Goal: Task Accomplishment & Management: Use online tool/utility

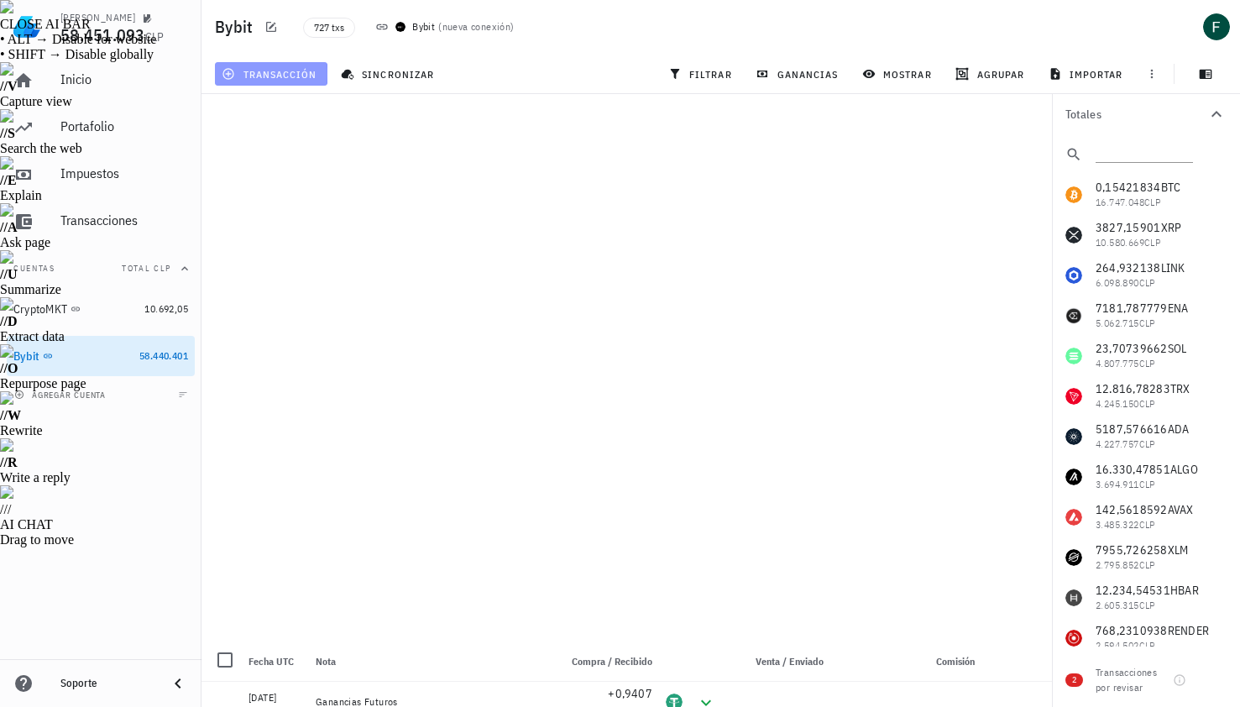
click at [286, 73] on span "transacción" at bounding box center [271, 73] width 92 height 13
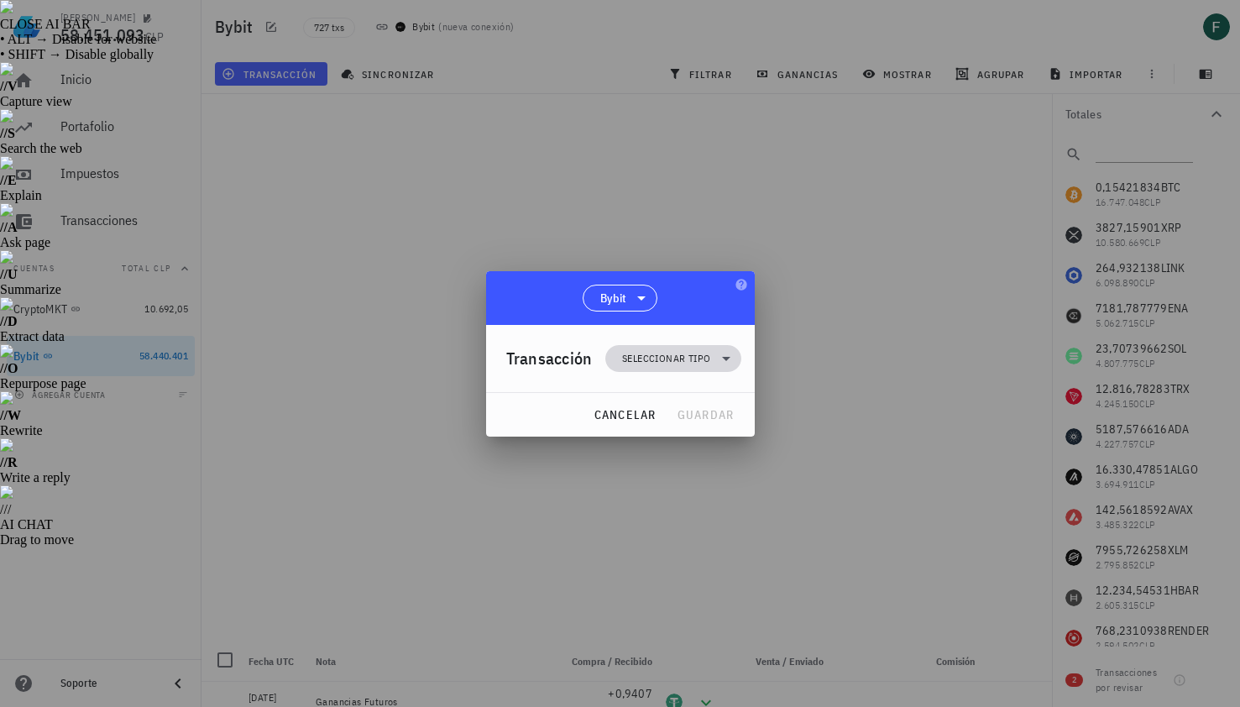
click at [661, 363] on span "Seleccionar tipo" at bounding box center [666, 358] width 88 height 17
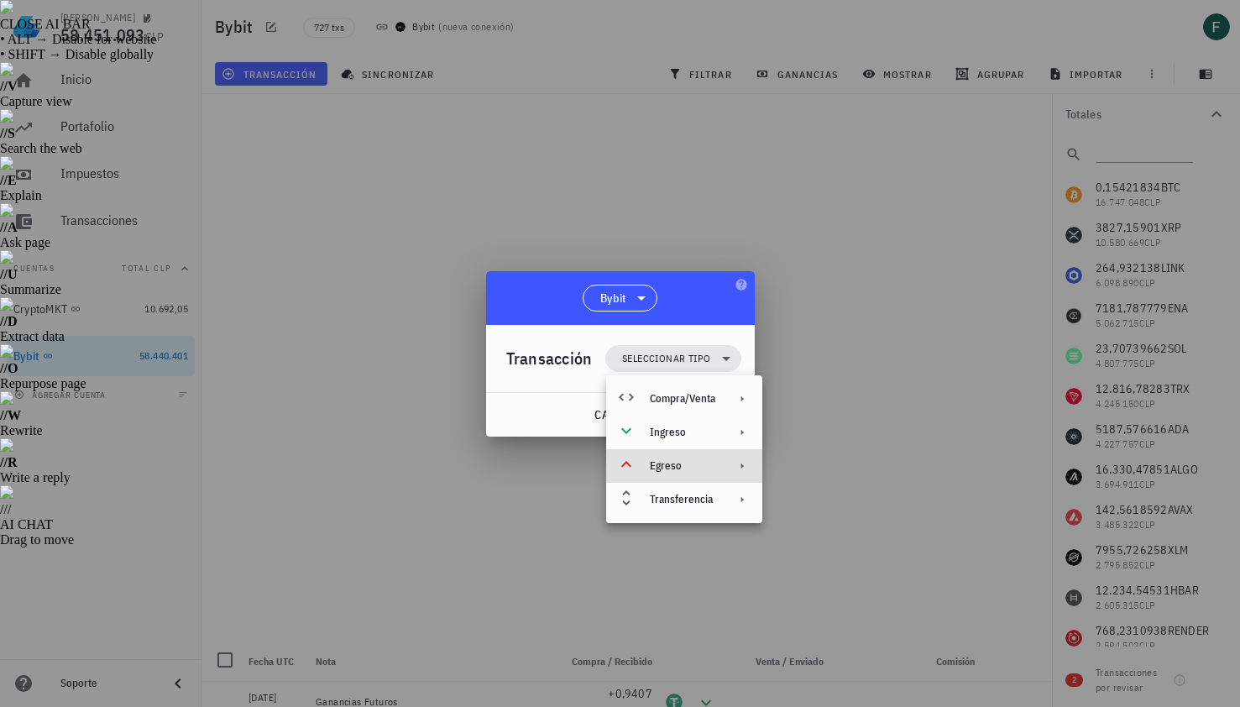
click at [678, 474] on div "Egreso" at bounding box center [684, 466] width 156 height 34
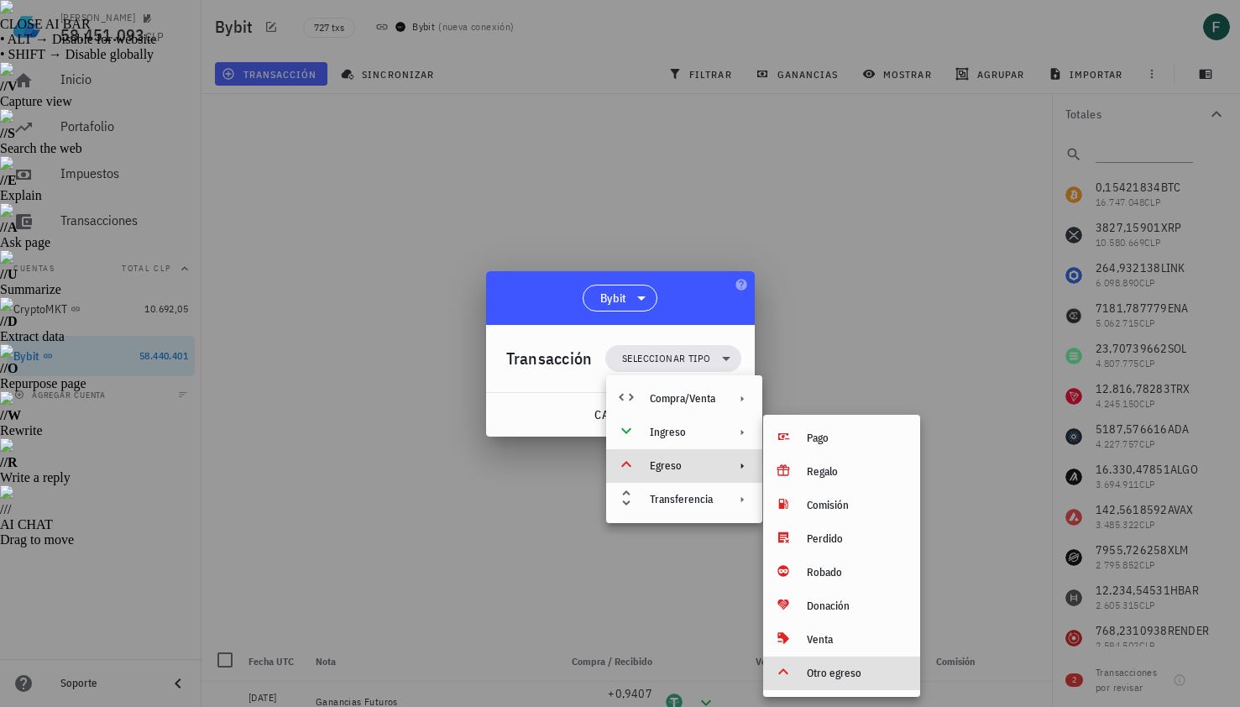
click at [821, 675] on div "Otro egreso" at bounding box center [857, 673] width 100 height 13
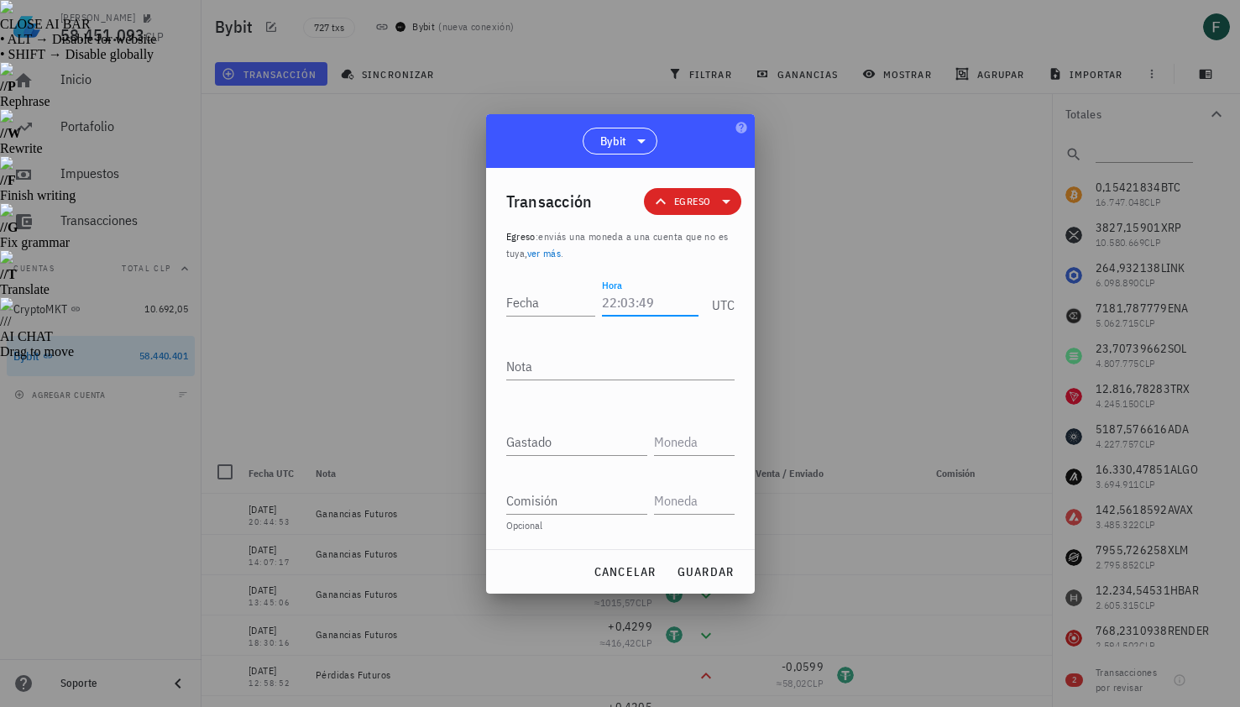
click at [621, 296] on div "Hora" at bounding box center [650, 302] width 96 height 27
type input "21:08:36"
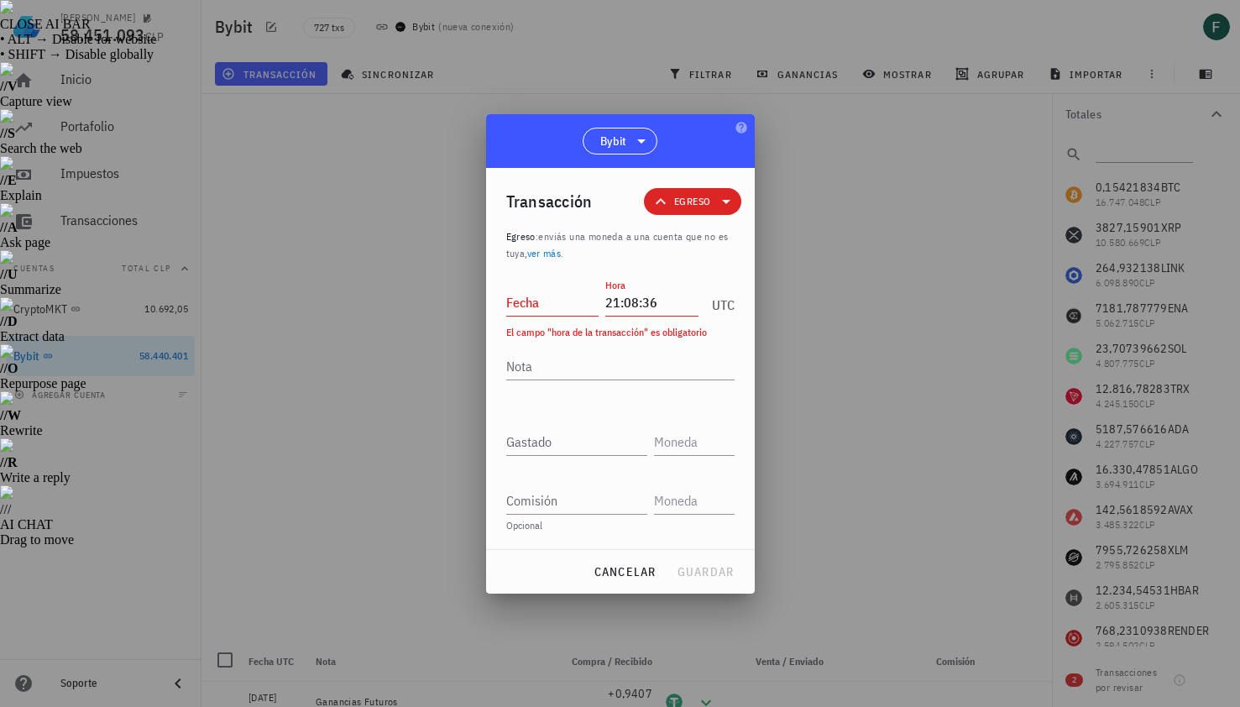
click at [543, 286] on div "Fecha" at bounding box center [556, 300] width 100 height 42
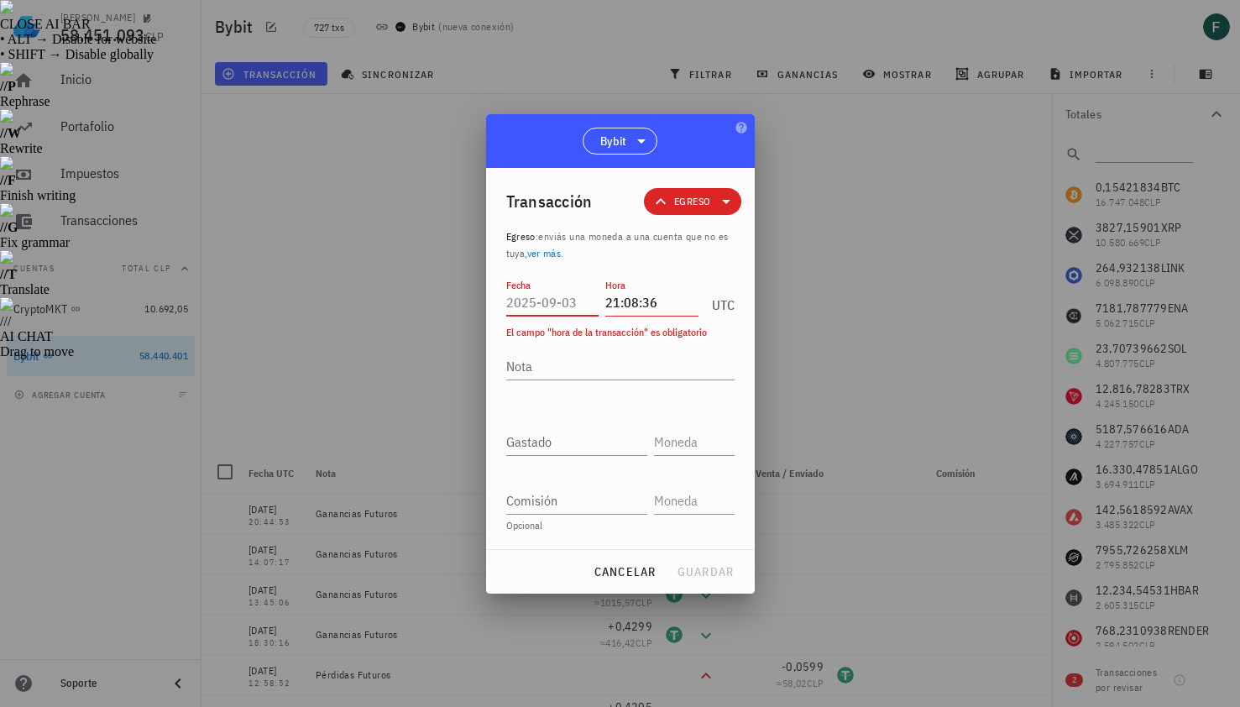
click at [548, 291] on input "Fecha" at bounding box center [552, 302] width 93 height 27
type input "[DATE]"
click at [548, 359] on textarea "Nota" at bounding box center [620, 366] width 228 height 27
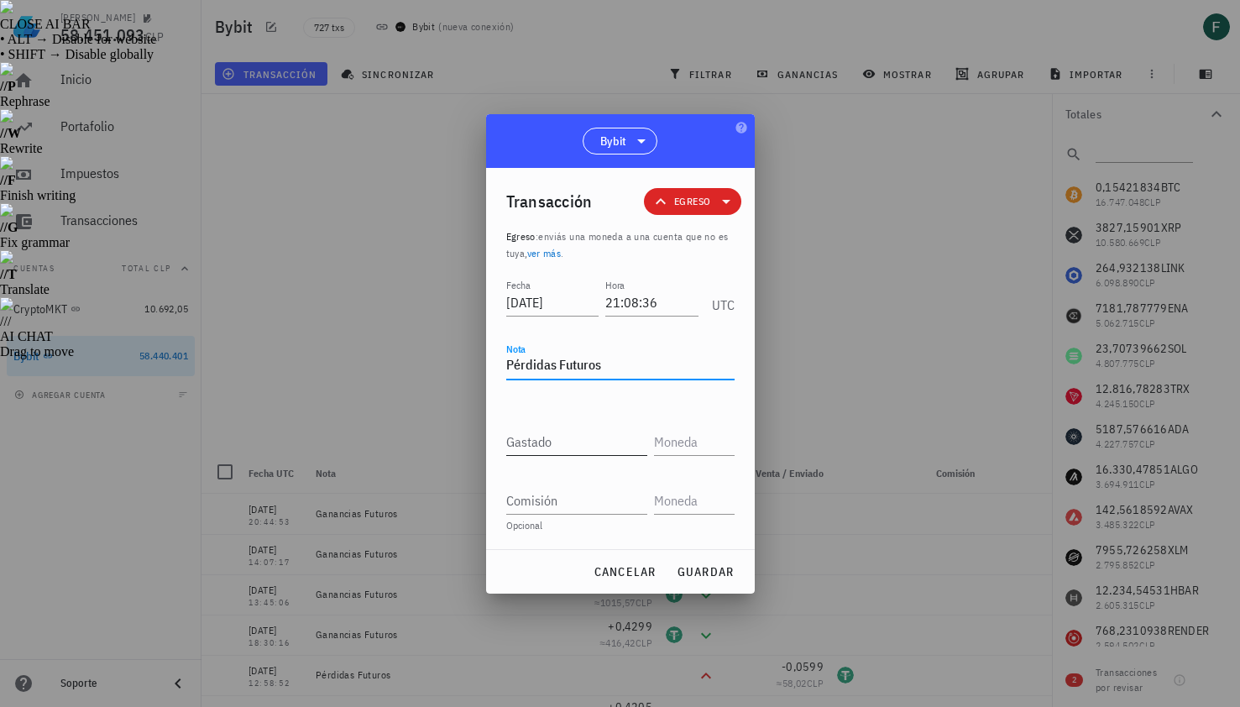
type textarea "Pérdidas Futuros"
click at [544, 443] on input "Gastado" at bounding box center [576, 441] width 141 height 27
paste input "0"
type input "0"
click at [879, 380] on div at bounding box center [620, 353] width 1240 height 707
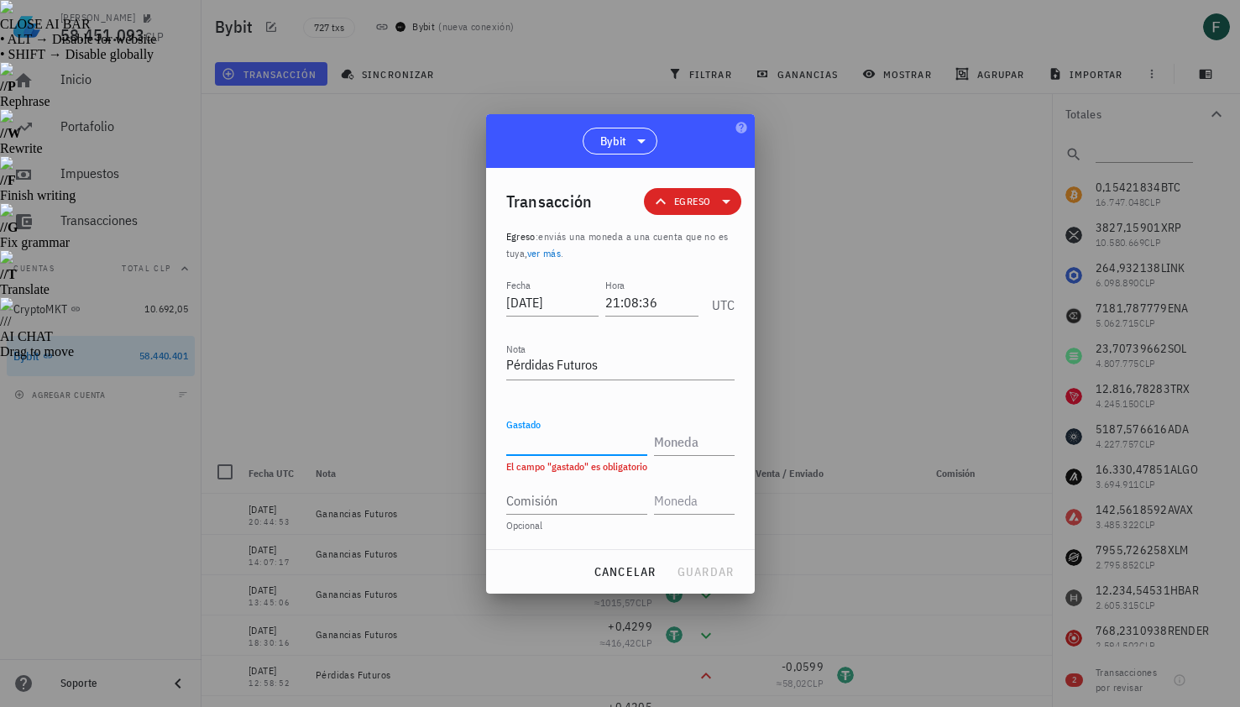
click at [542, 430] on div "Gastado" at bounding box center [576, 441] width 141 height 27
paste input "0"
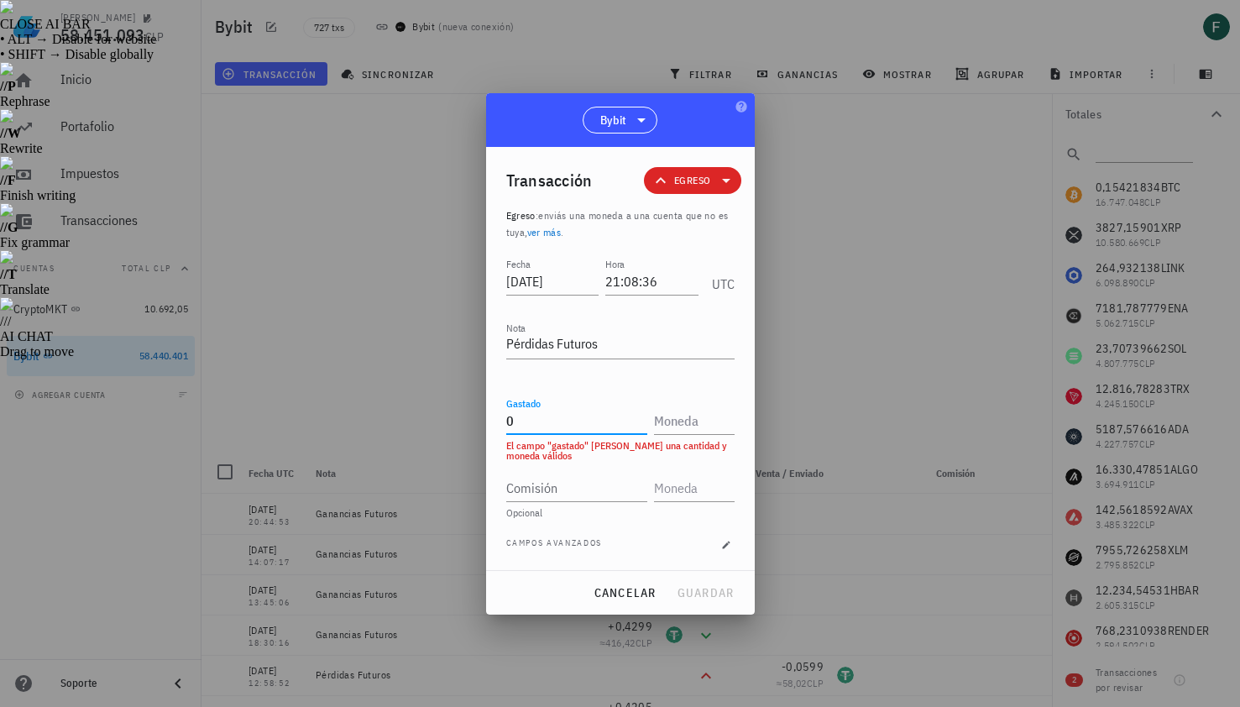
type input "0"
click at [900, 247] on div at bounding box center [620, 353] width 1240 height 707
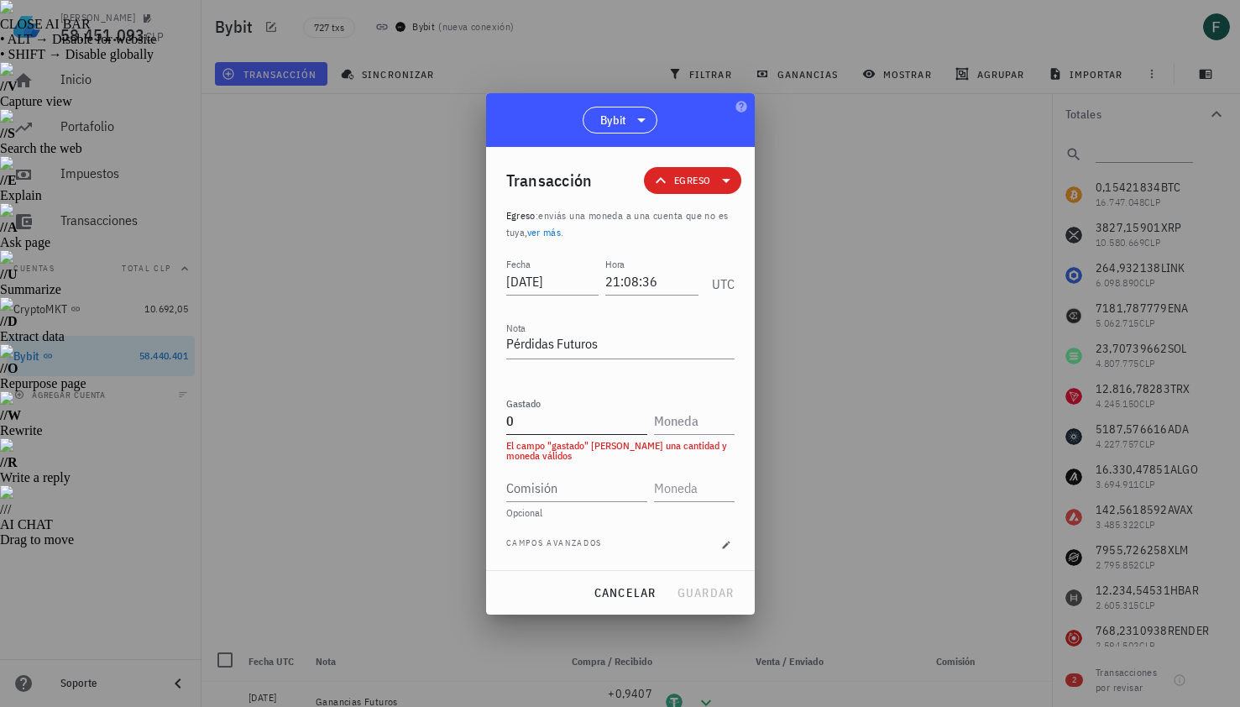
click at [566, 417] on input "0" at bounding box center [576, 420] width 141 height 27
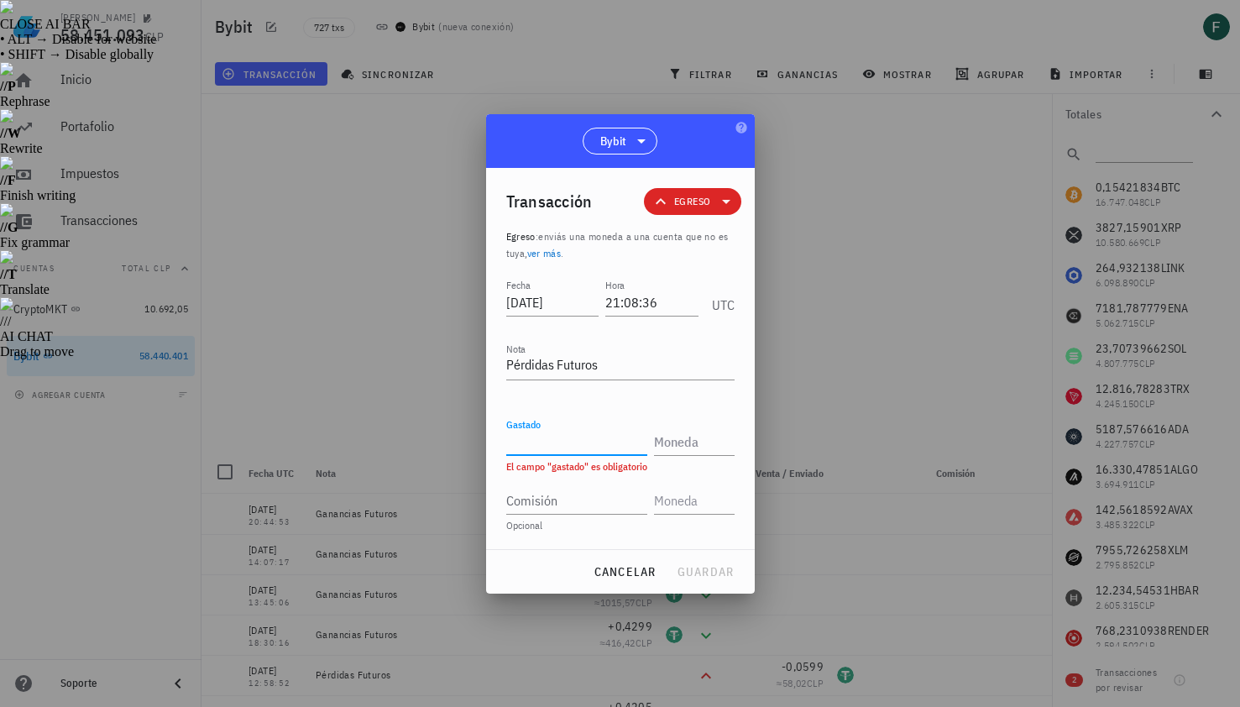
paste input "0"
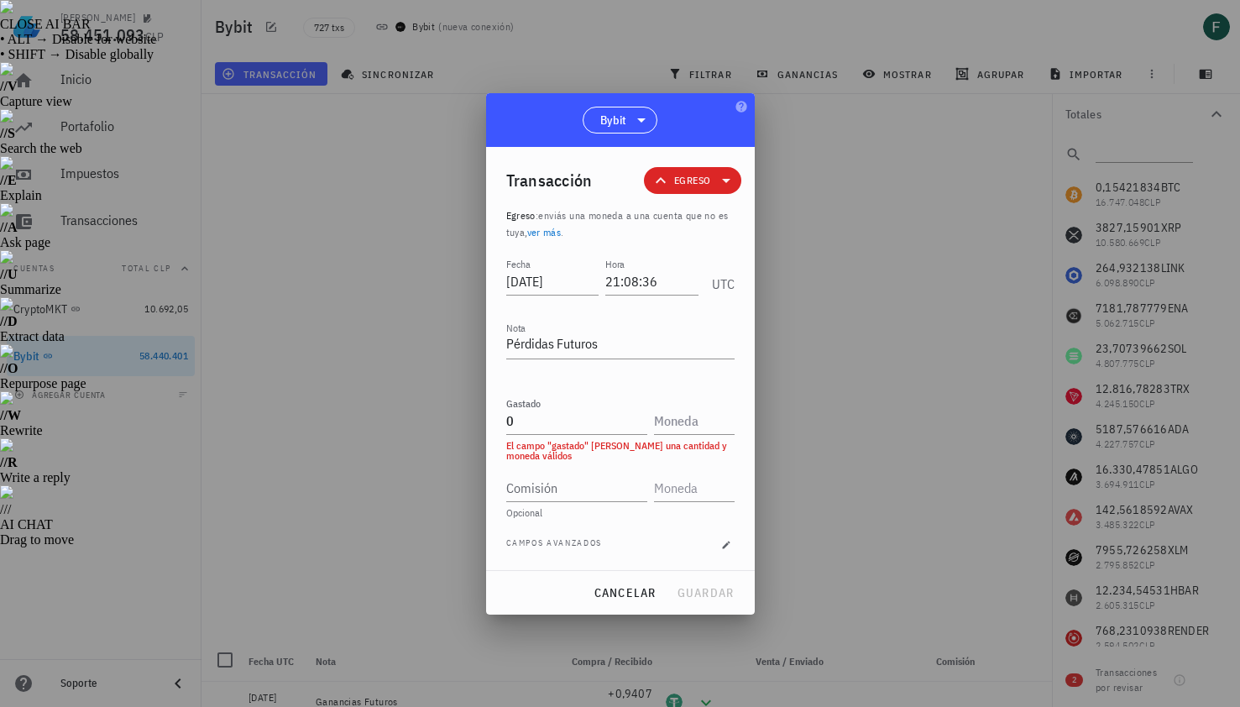
click at [915, 337] on div at bounding box center [620, 353] width 1240 height 707
click at [540, 424] on input "0" at bounding box center [576, 420] width 141 height 27
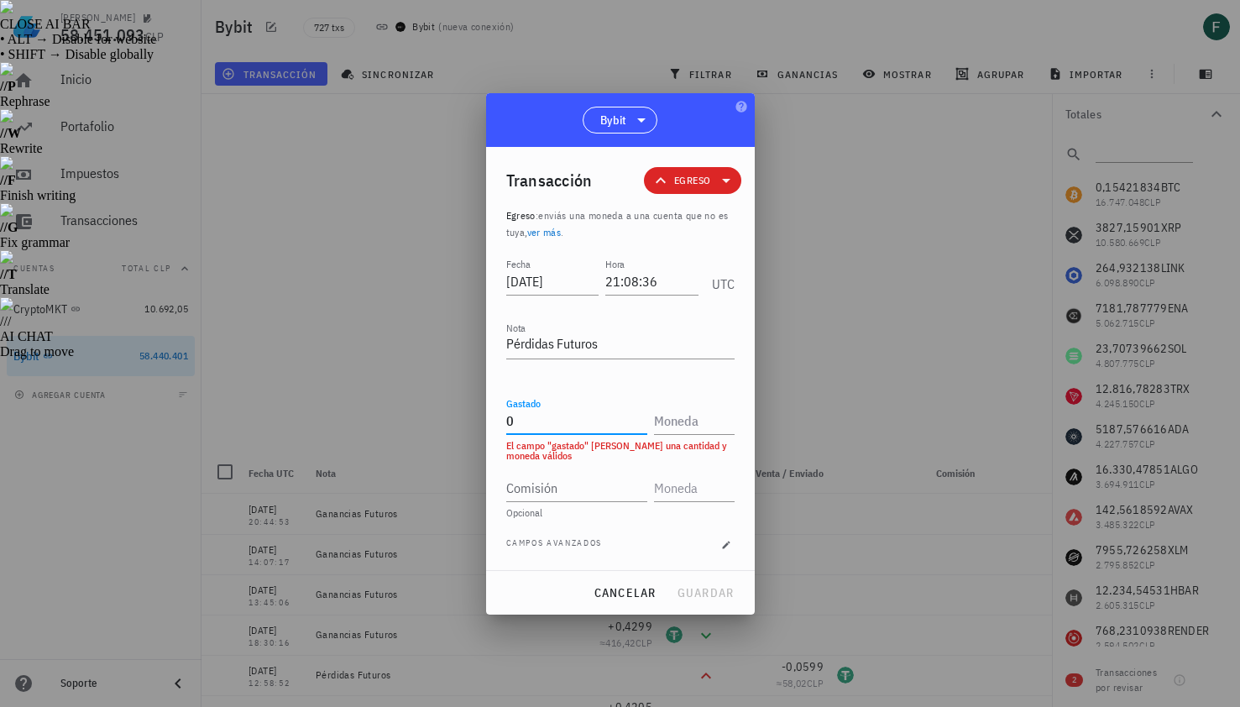
click at [855, 296] on div at bounding box center [620, 353] width 1240 height 707
click at [585, 411] on input "0" at bounding box center [576, 420] width 141 height 27
type input "0,1294"
click at [689, 424] on input "text" at bounding box center [692, 420] width 77 height 27
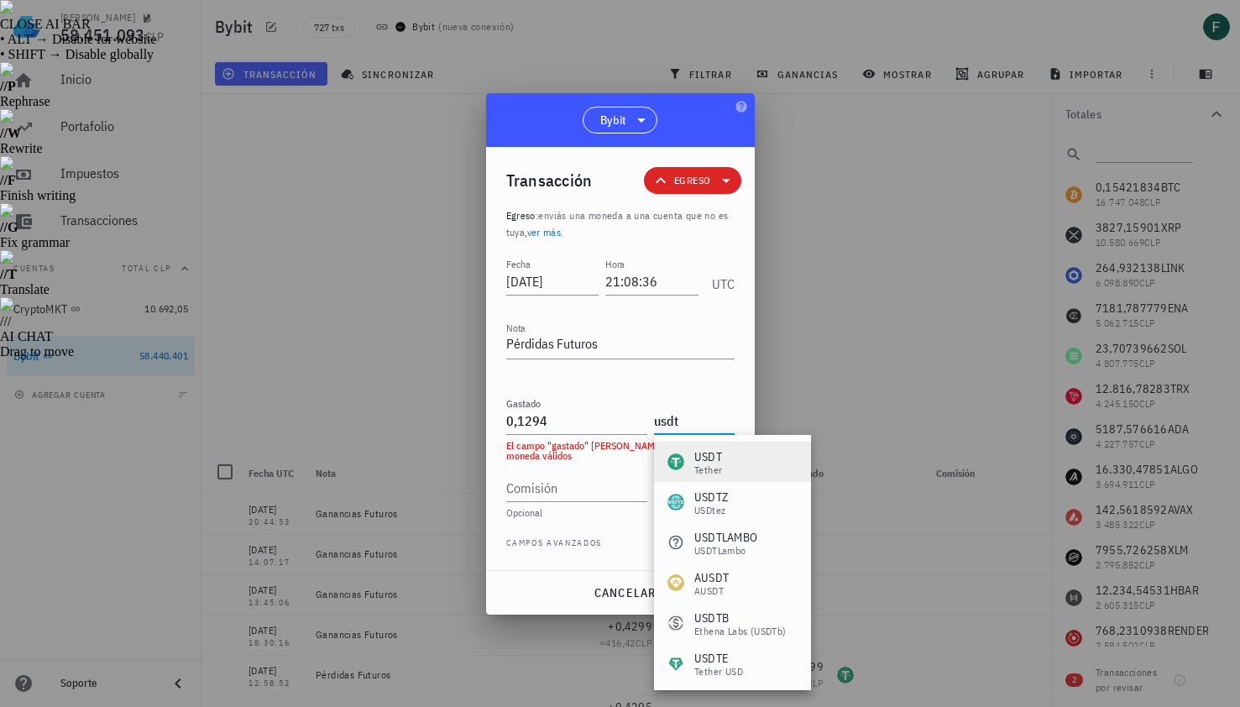
click at [715, 458] on div "USDT" at bounding box center [709, 456] width 28 height 17
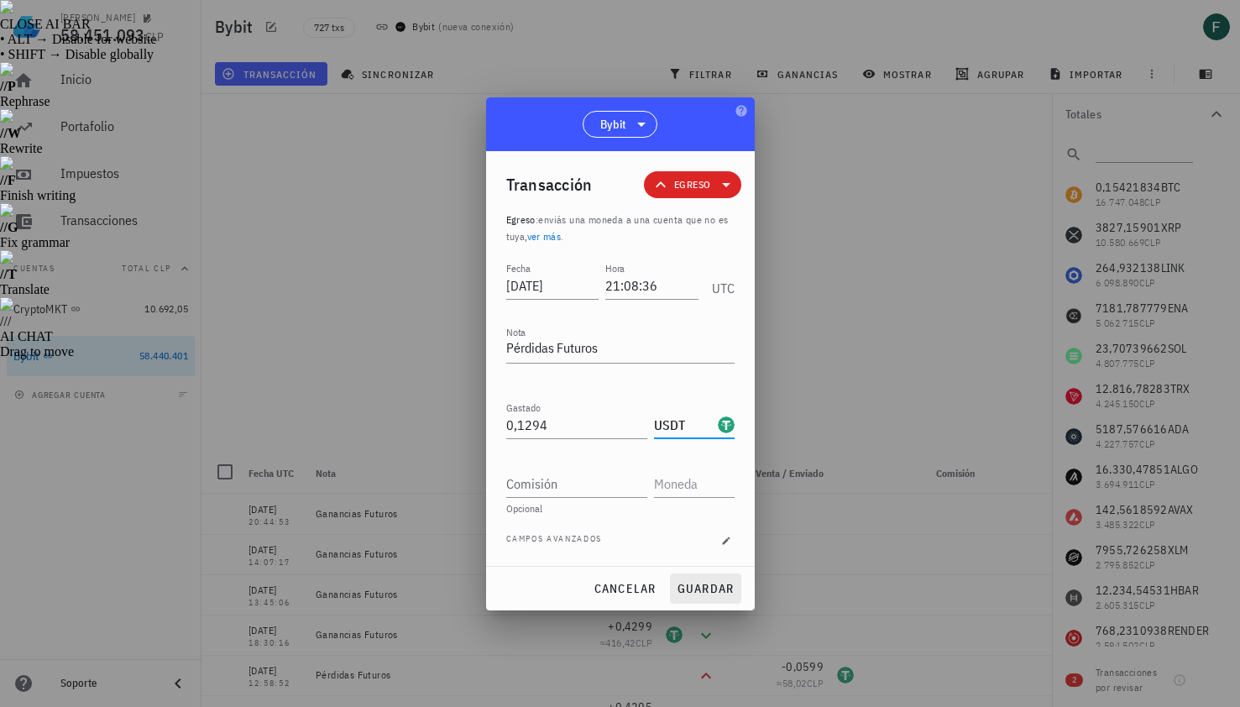
type input "USDT"
click at [716, 585] on span "guardar" at bounding box center [706, 588] width 58 height 15
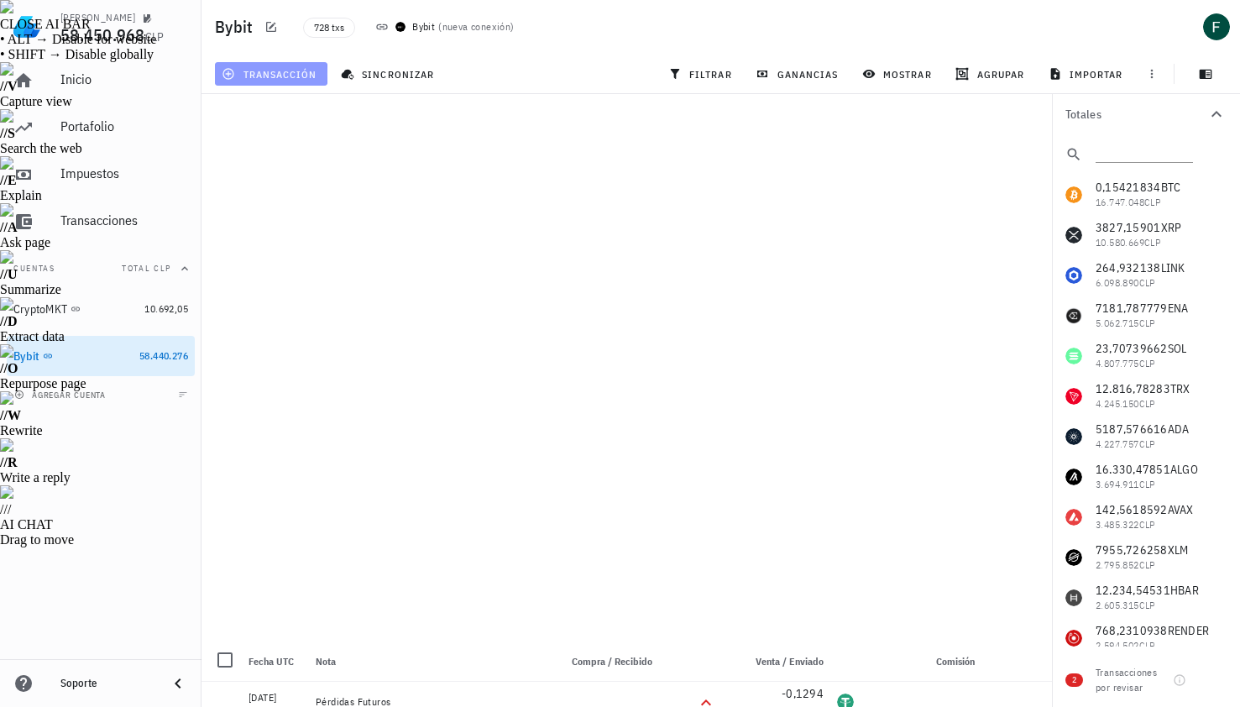
click at [282, 72] on span "transacción" at bounding box center [271, 73] width 92 height 13
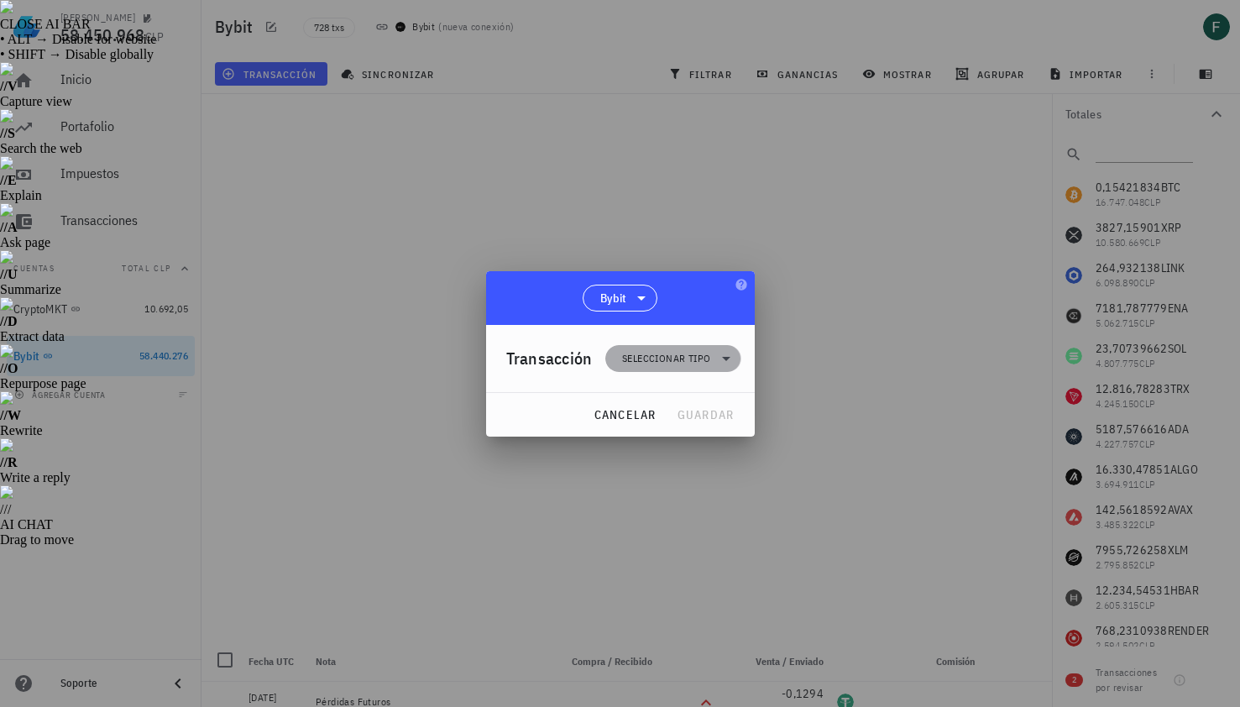
click at [642, 354] on span "Seleccionar tipo" at bounding box center [666, 358] width 88 height 17
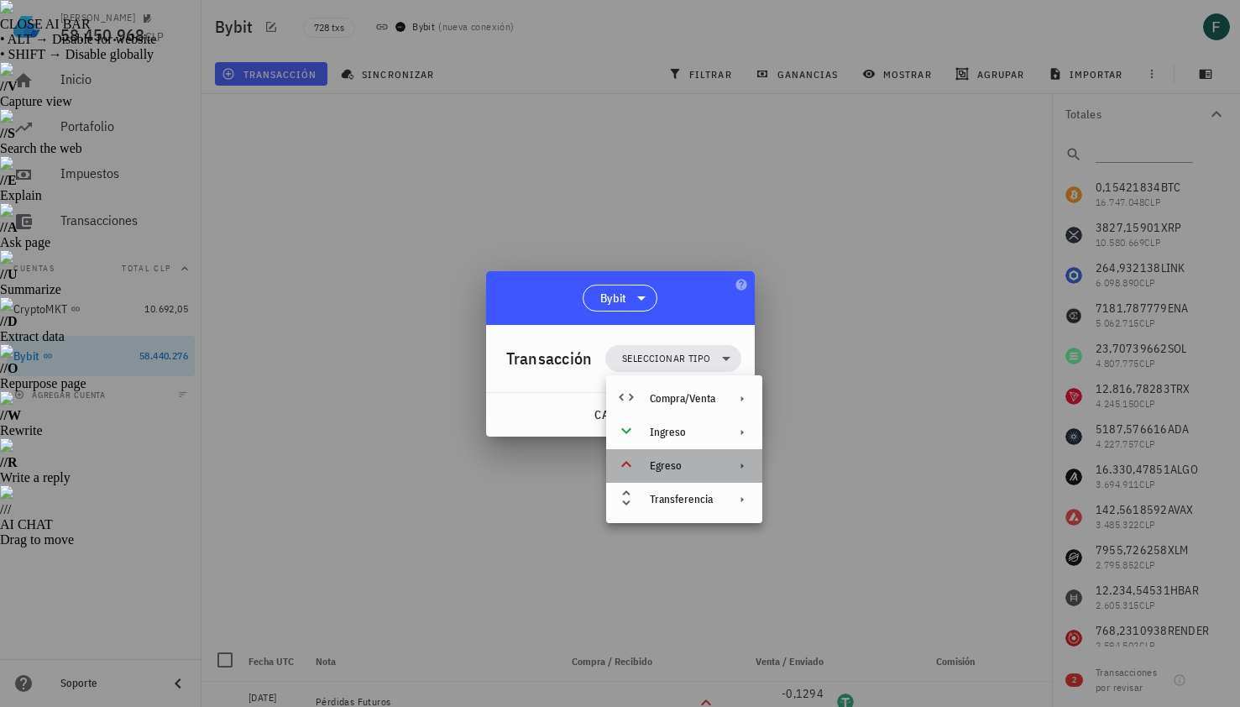
click at [651, 474] on div "Egreso" at bounding box center [684, 466] width 156 height 34
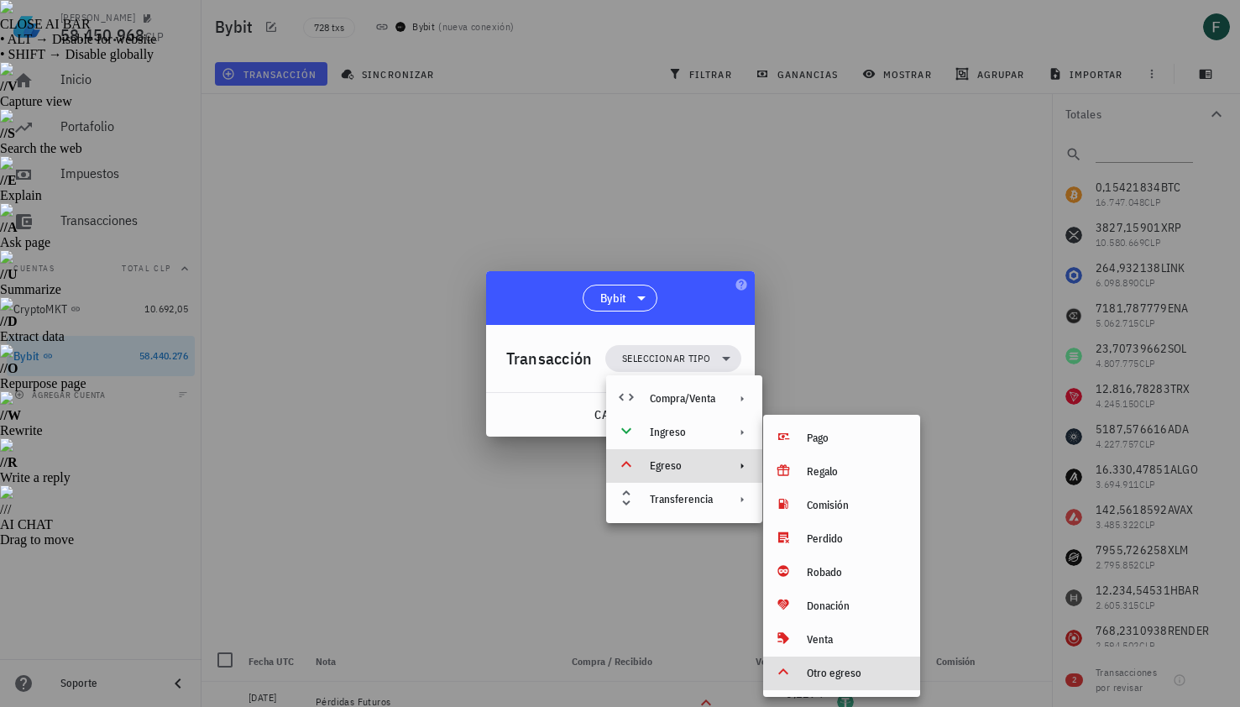
click at [835, 669] on div "Otro egreso" at bounding box center [857, 673] width 100 height 13
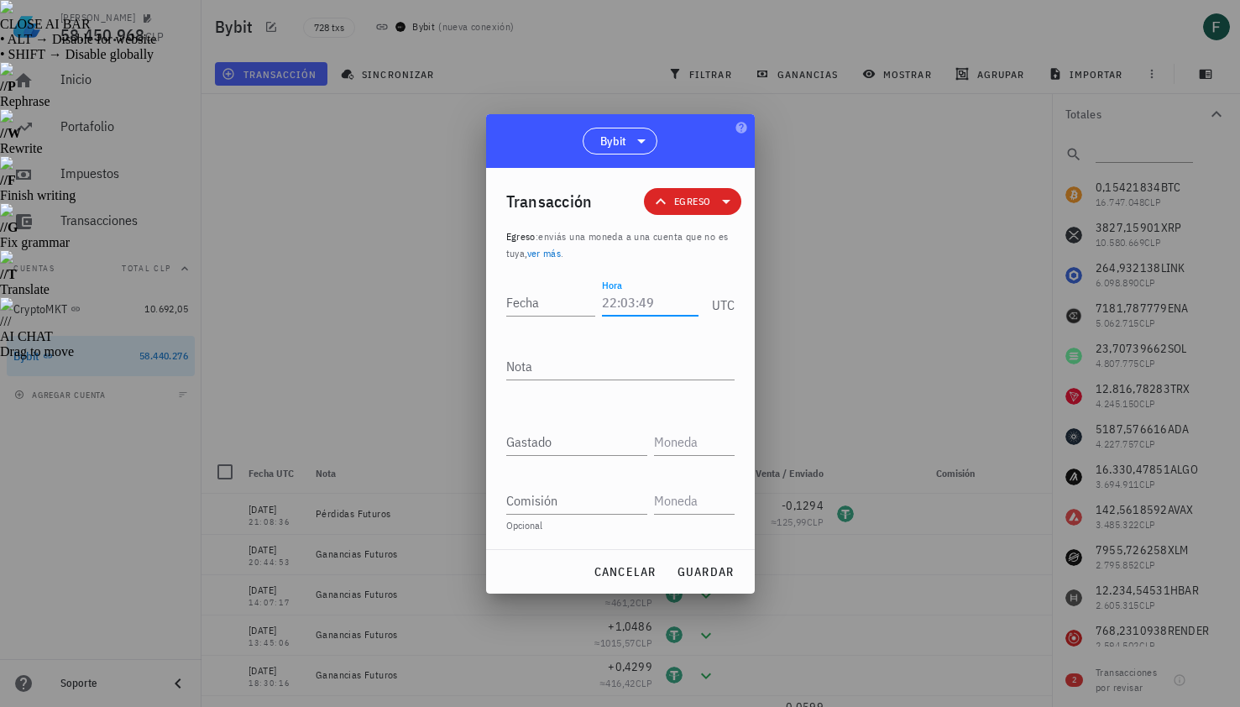
click at [621, 305] on input "Hora" at bounding box center [650, 302] width 96 height 27
type input "20:17:30"
click at [550, 296] on input "Fecha" at bounding box center [551, 302] width 90 height 27
type input "[DATE]"
click at [551, 367] on textarea "Nota" at bounding box center [620, 366] width 228 height 27
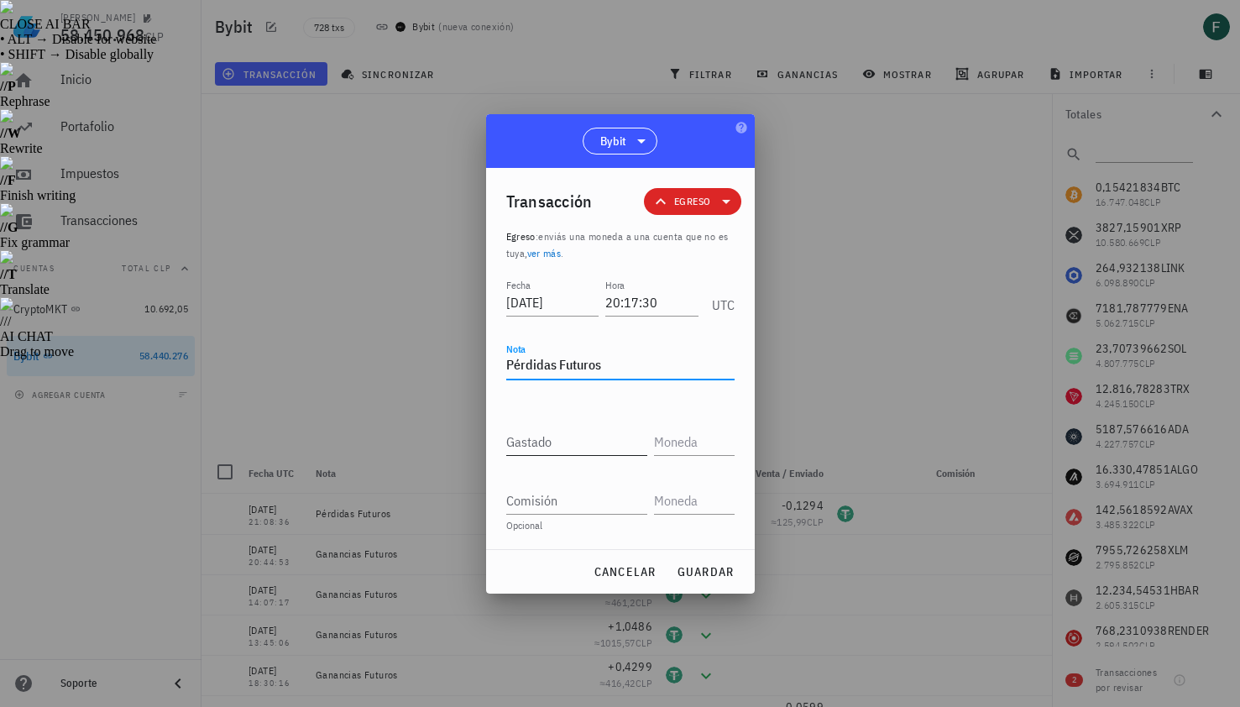
type textarea "Pérdidas Futuros"
click at [543, 442] on input "Gastado" at bounding box center [576, 441] width 141 height 27
paste input "1,2373"
type input "1,2373"
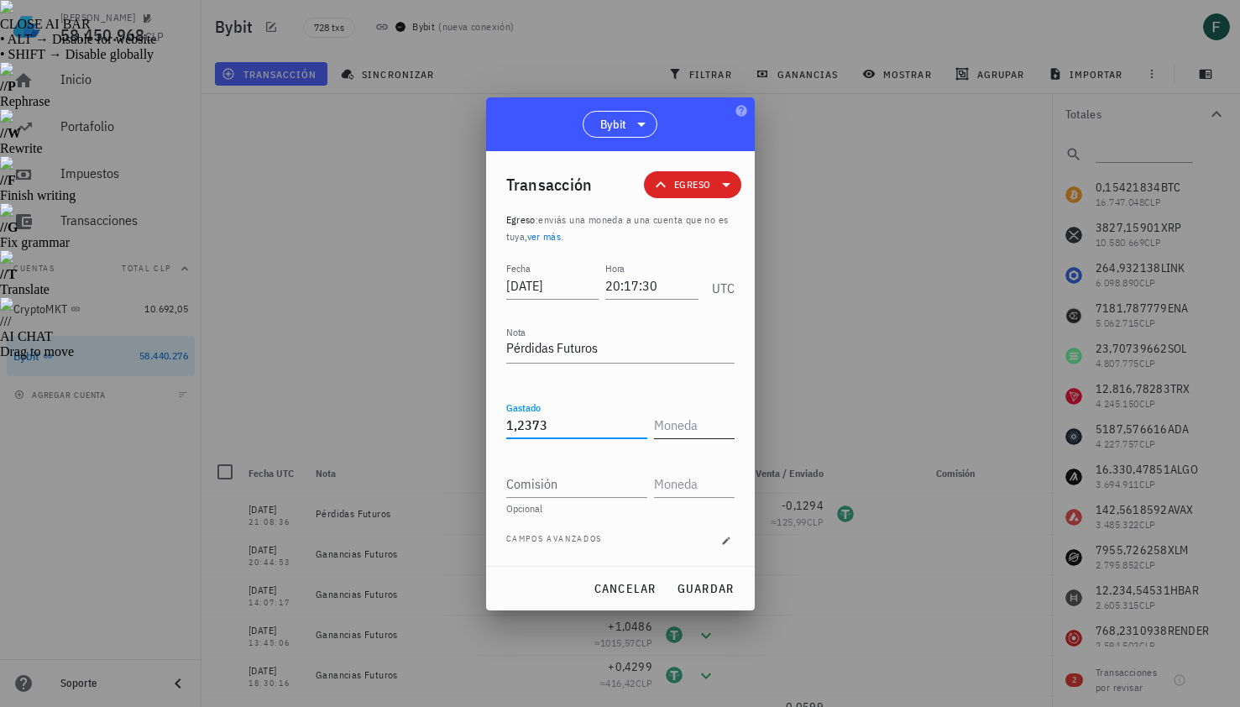
click at [679, 423] on input "text" at bounding box center [692, 425] width 77 height 27
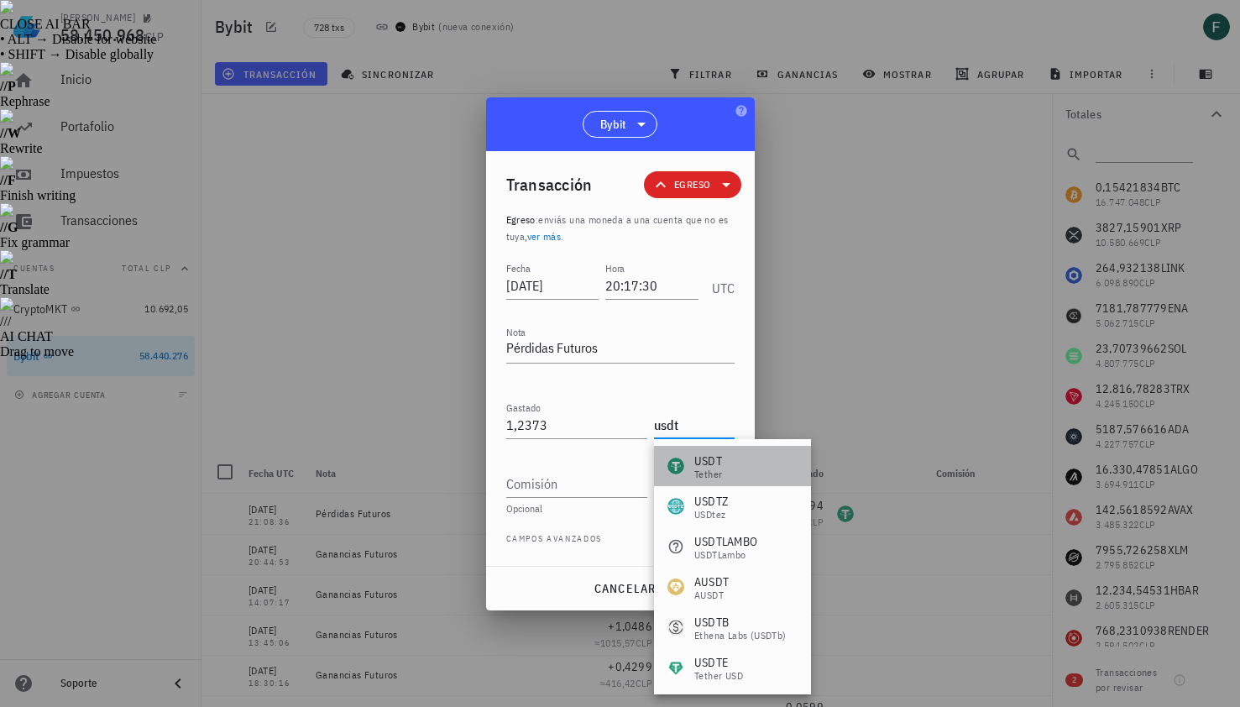
click at [694, 471] on div "USDT Tether" at bounding box center [695, 466] width 55 height 27
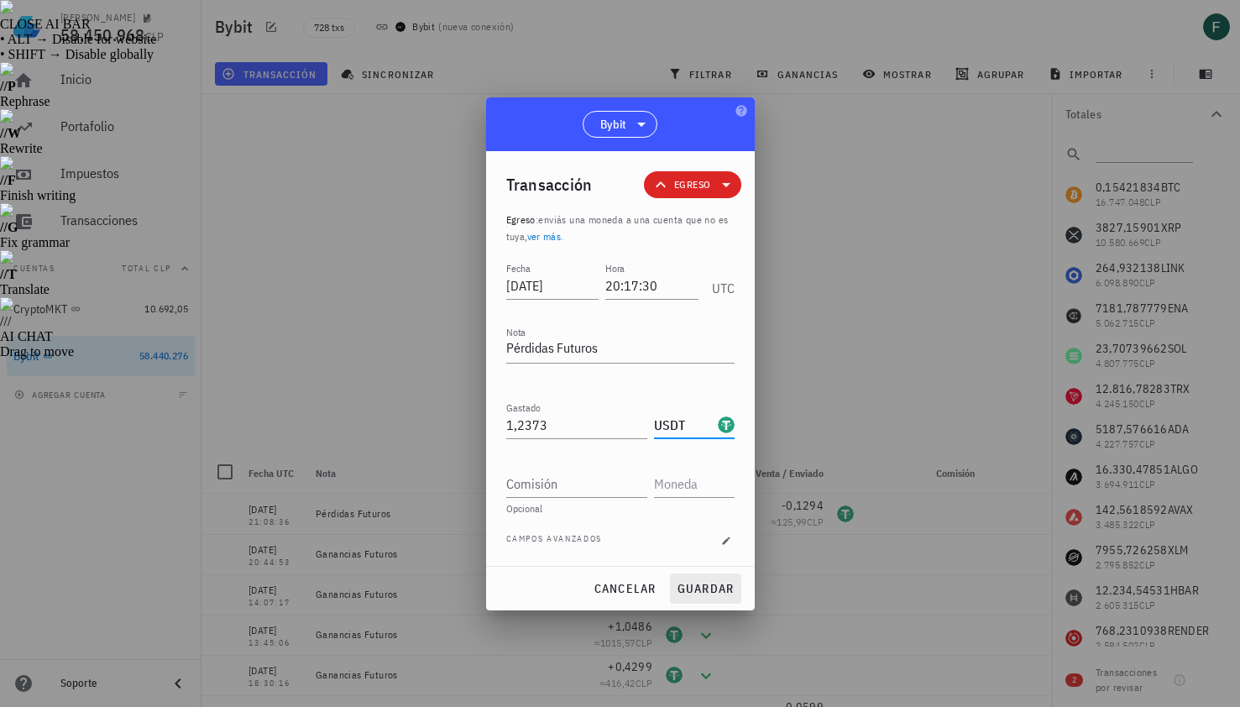
type input "USDT"
click at [718, 579] on button "guardar" at bounding box center [705, 589] width 71 height 30
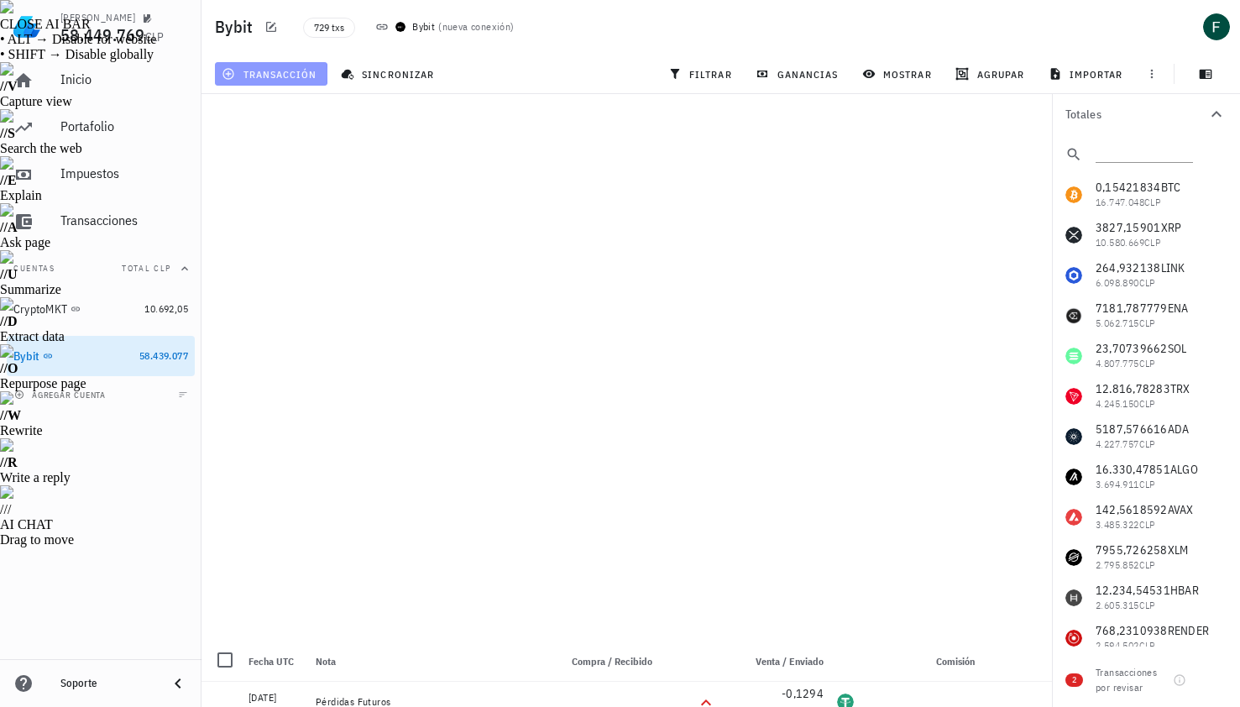
click at [287, 75] on span "transacción" at bounding box center [271, 73] width 92 height 13
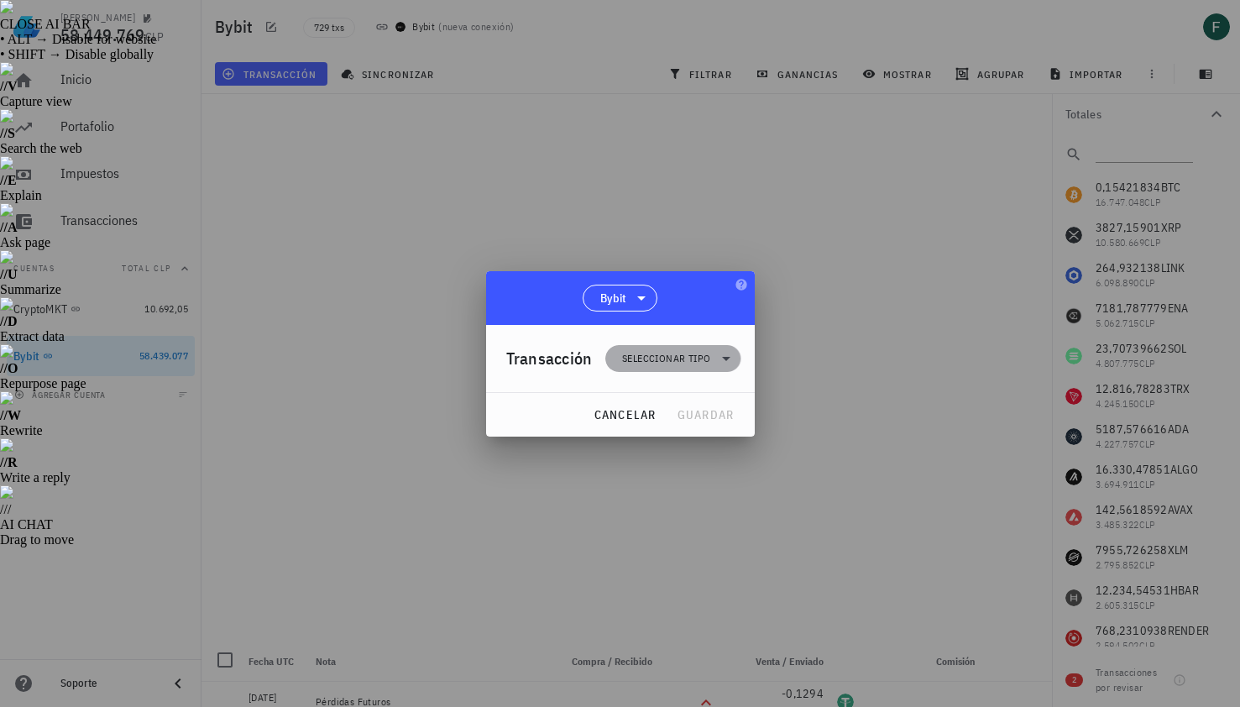
click at [668, 351] on span "Seleccionar tipo" at bounding box center [666, 358] width 88 height 17
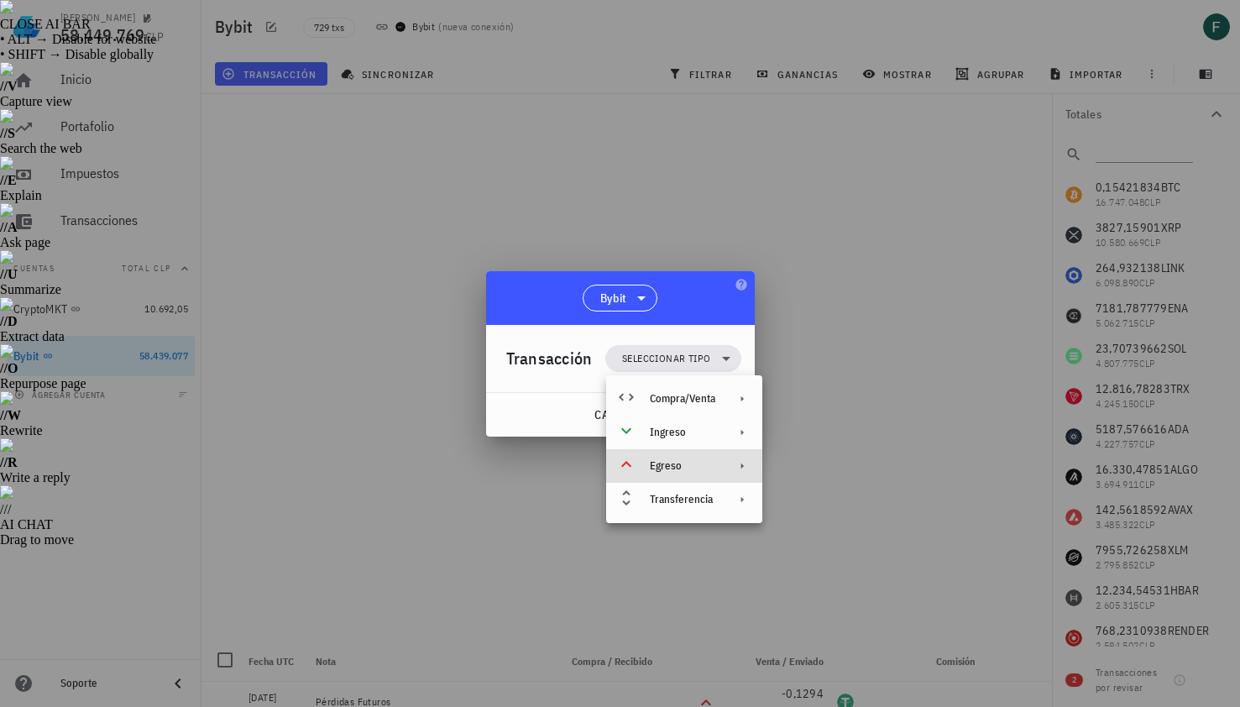
click at [688, 474] on div "Egreso" at bounding box center [684, 466] width 156 height 34
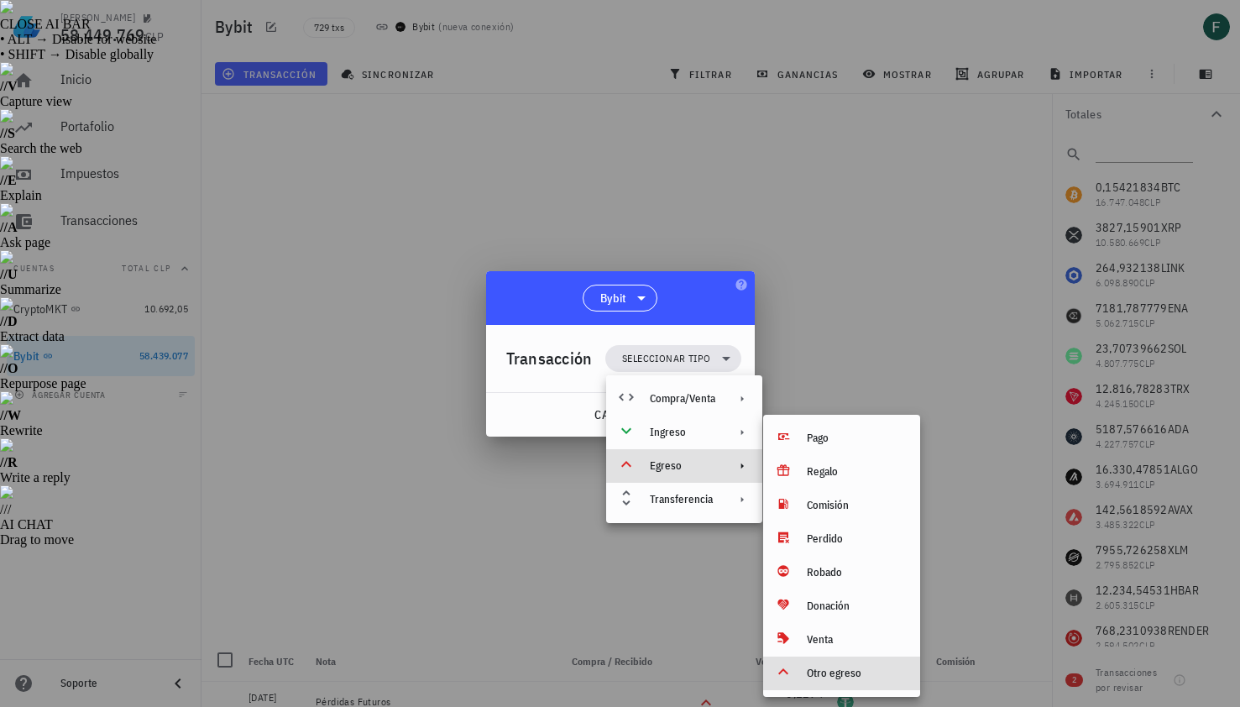
click at [839, 684] on div "Otro egreso" at bounding box center [841, 674] width 157 height 34
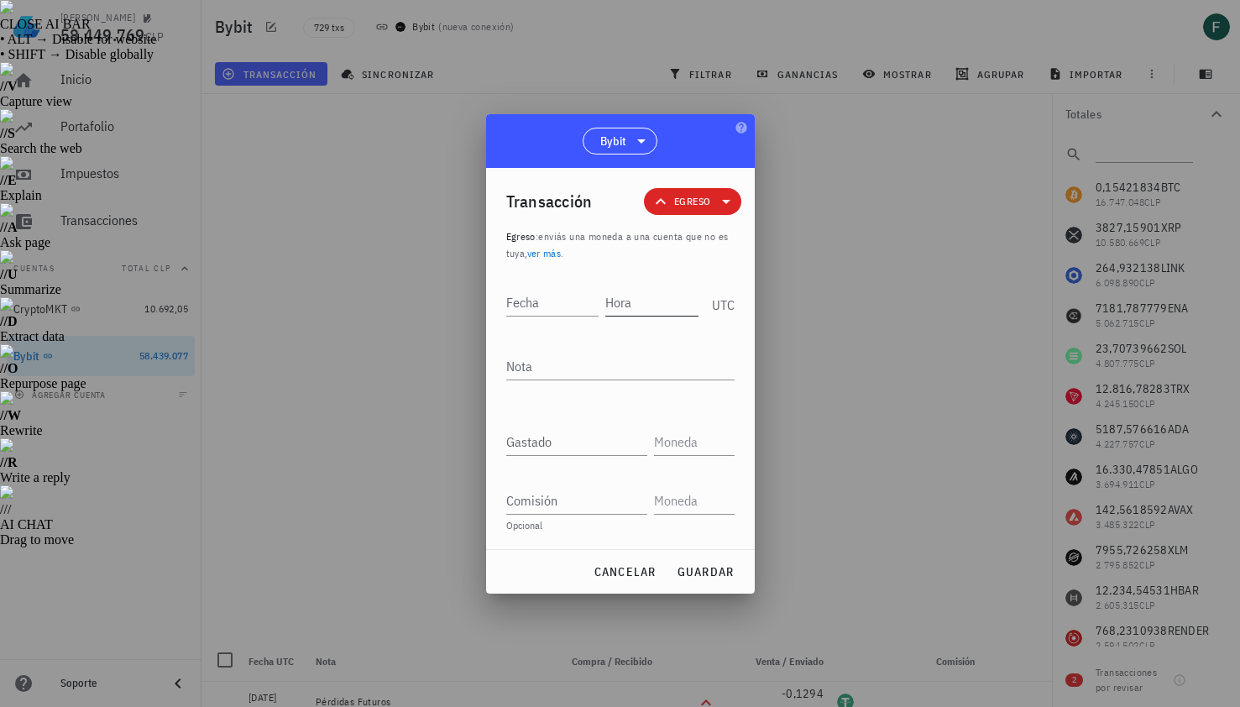
click at [647, 305] on input "Hora" at bounding box center [651, 302] width 93 height 27
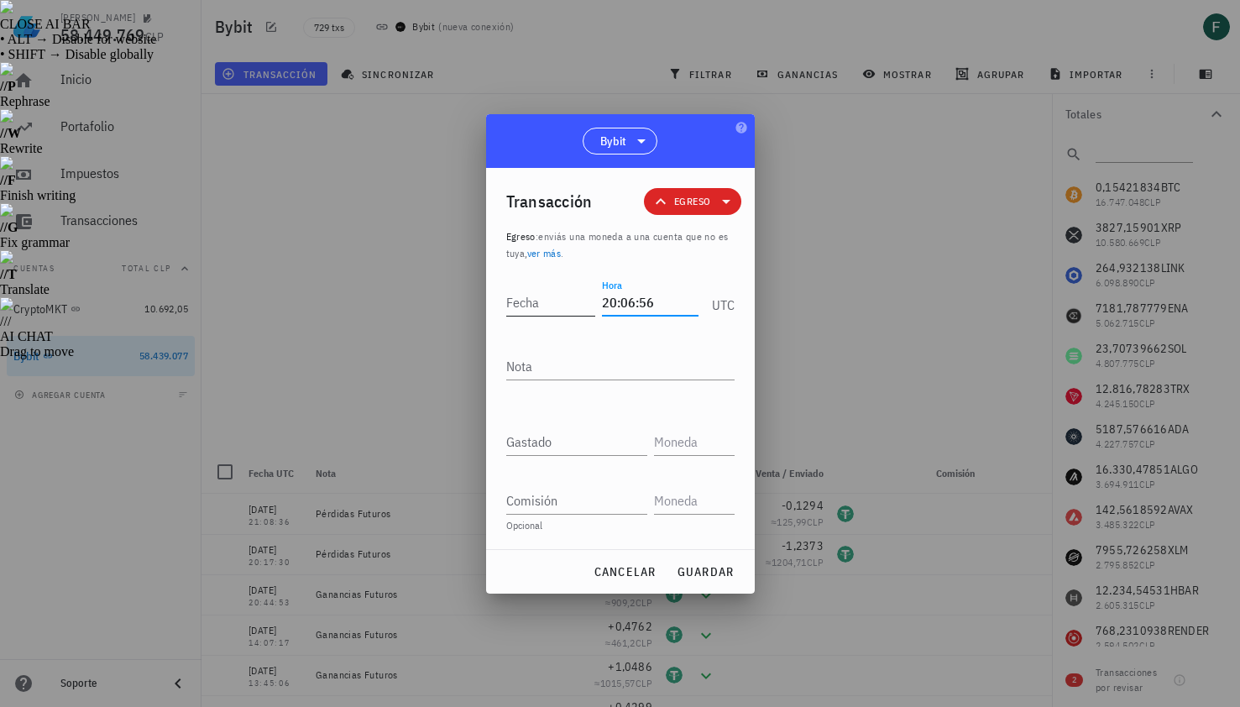
type input "20:06:56"
click at [548, 302] on input "Fecha" at bounding box center [551, 302] width 90 height 27
type input "[DATE]"
click at [546, 366] on textarea "Nota" at bounding box center [620, 366] width 228 height 27
type textarea "Pérdidas Futuros"
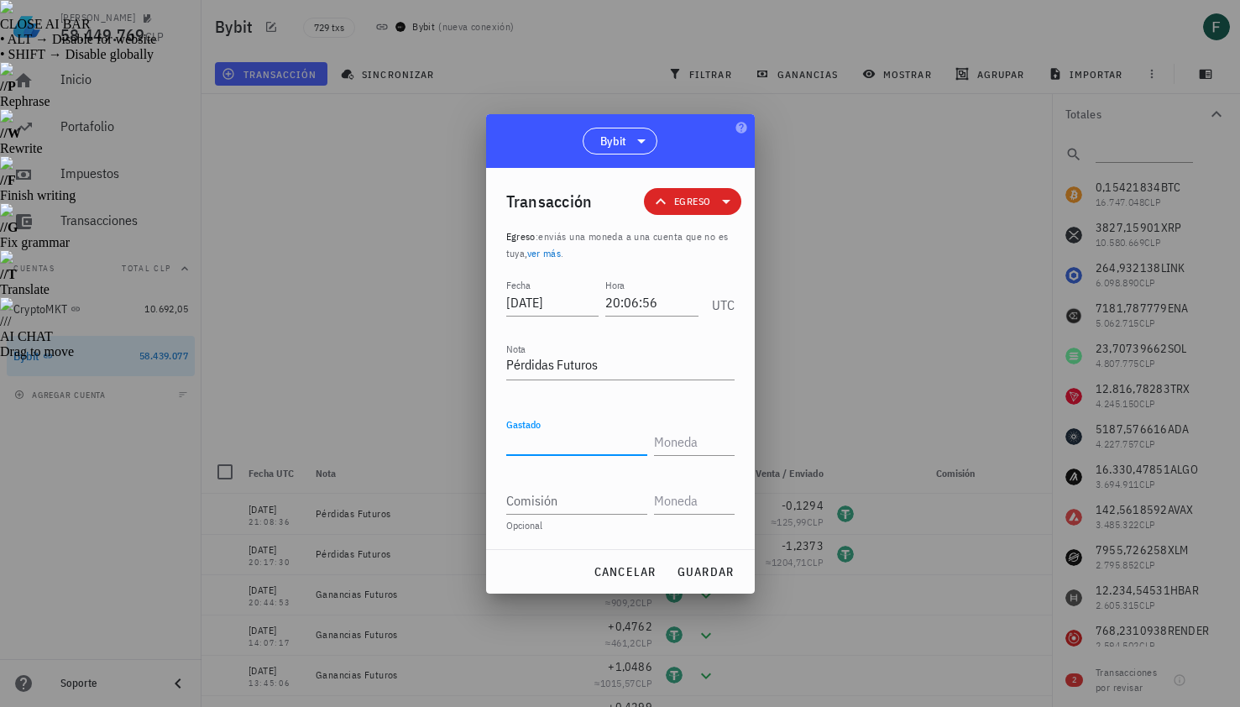
click at [550, 437] on input "Gastado" at bounding box center [576, 441] width 141 height 27
paste input "0,1297"
type input "0,1297"
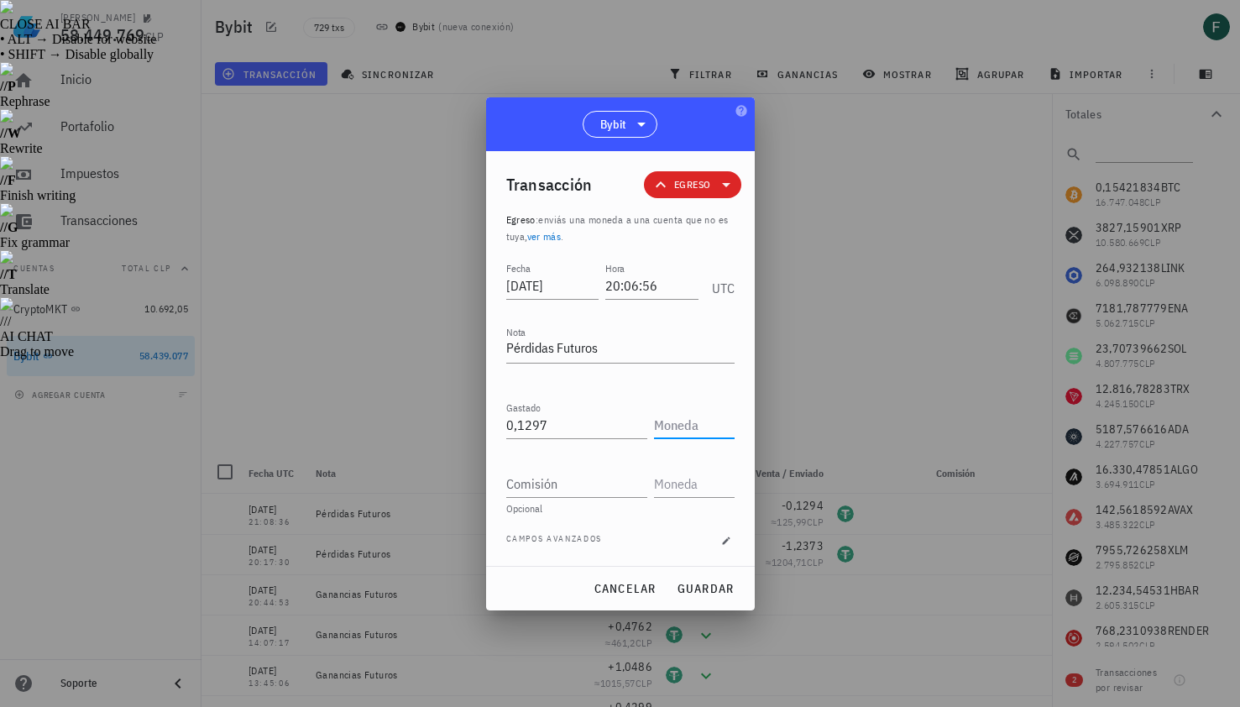
click at [689, 434] on input "text" at bounding box center [692, 425] width 77 height 27
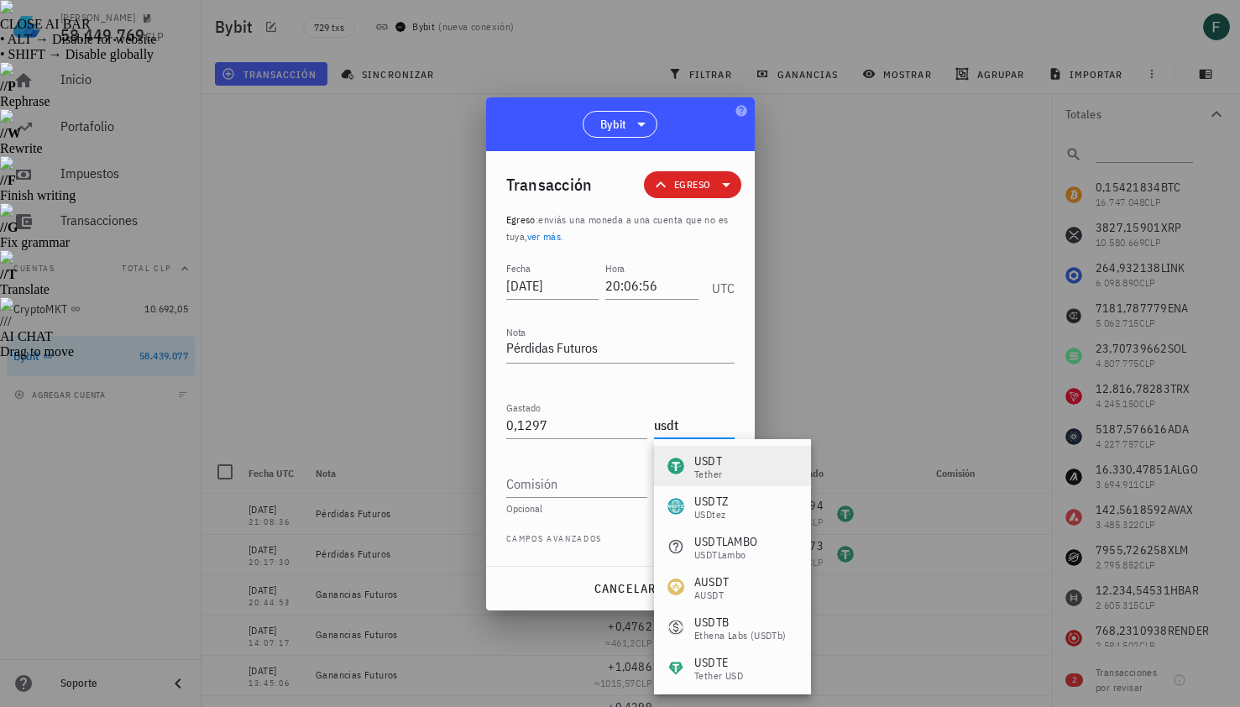
click at [719, 474] on div "Tether" at bounding box center [709, 474] width 28 height 10
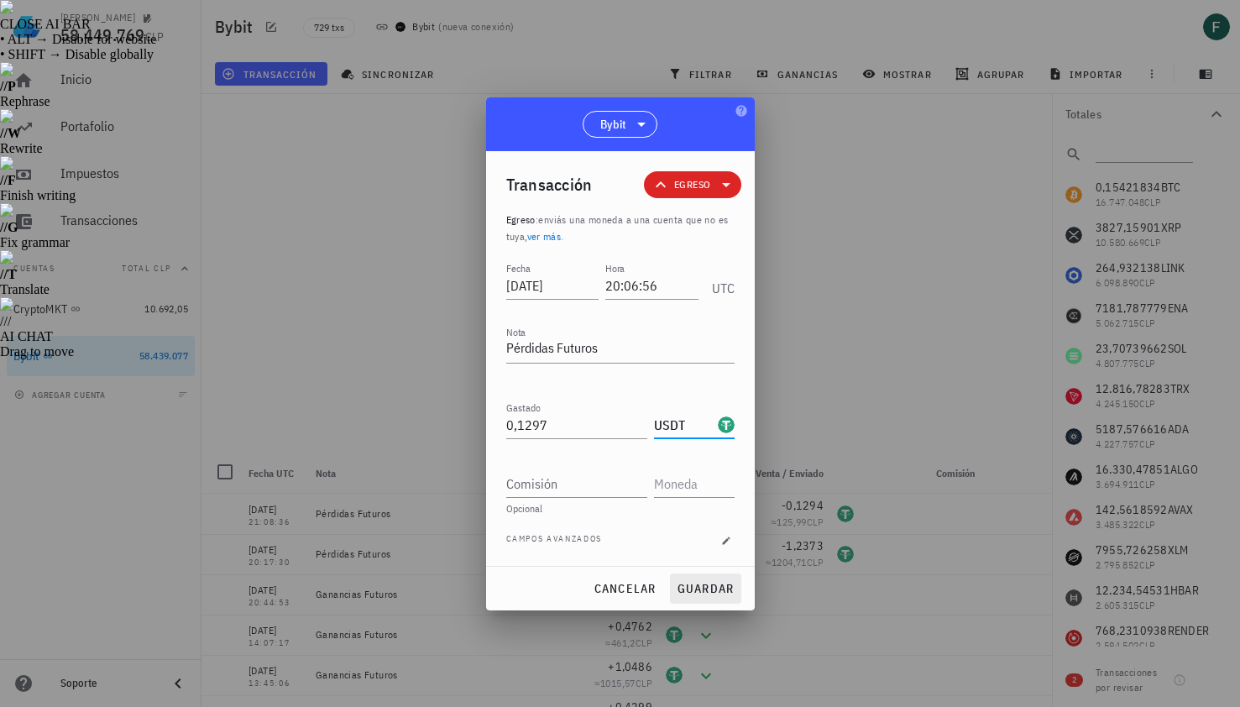
type input "USDT"
click at [718, 594] on span "guardar" at bounding box center [706, 588] width 58 height 15
